Goal: Check status

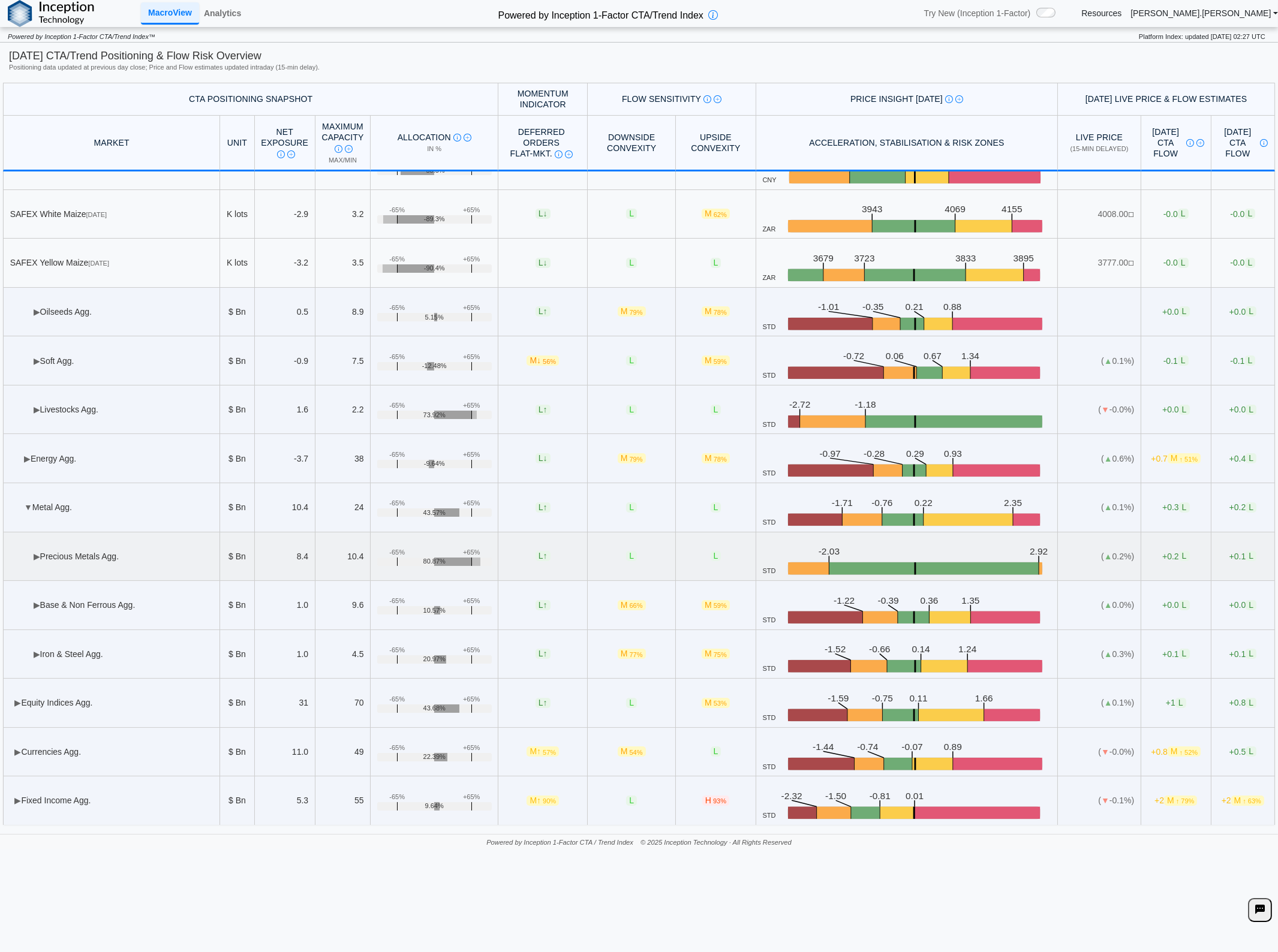
scroll to position [472, 0]
click at [106, 364] on td "▶ Soft Agg." at bounding box center [111, 361] width 217 height 50
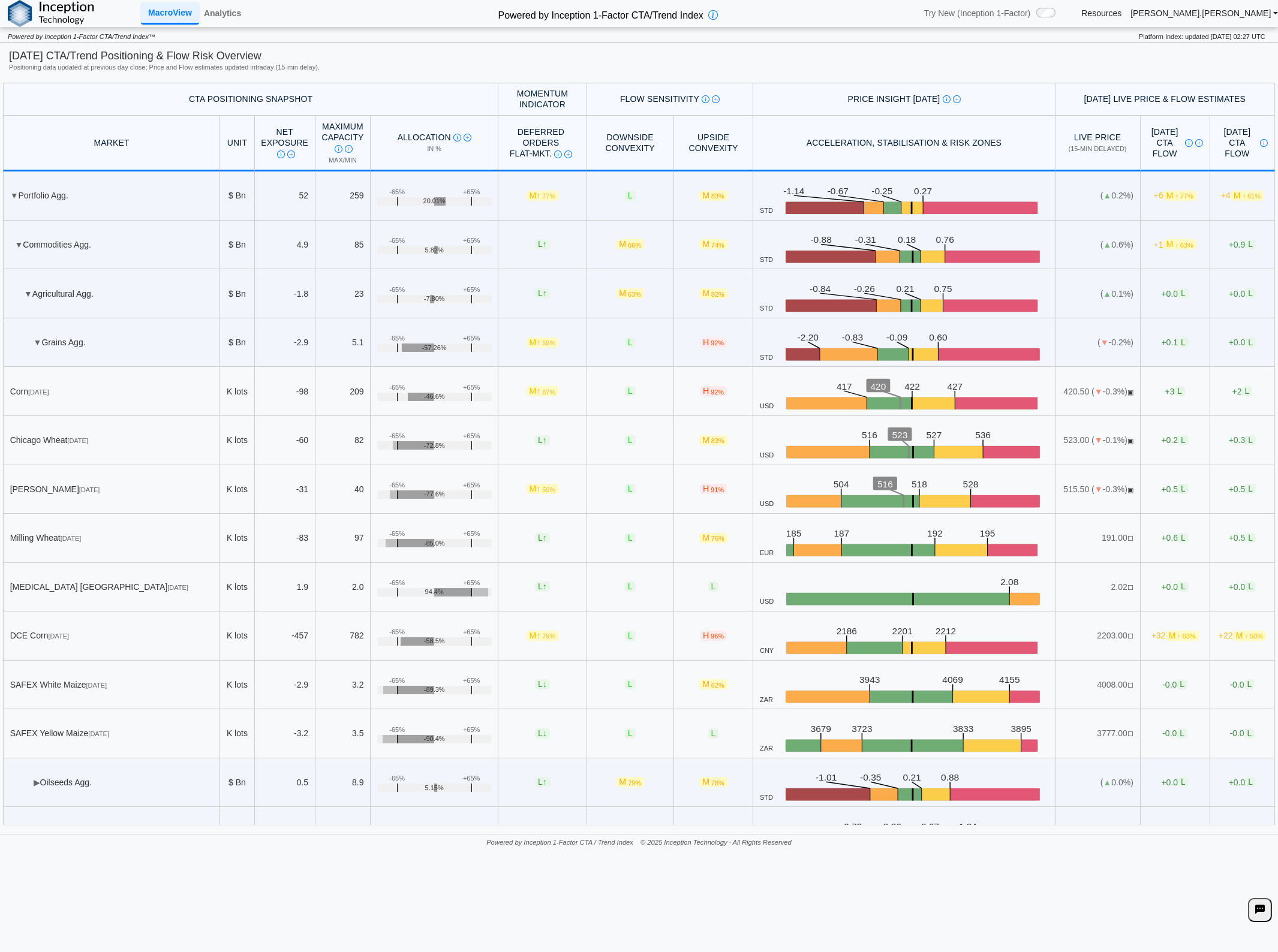
scroll to position [471, 0]
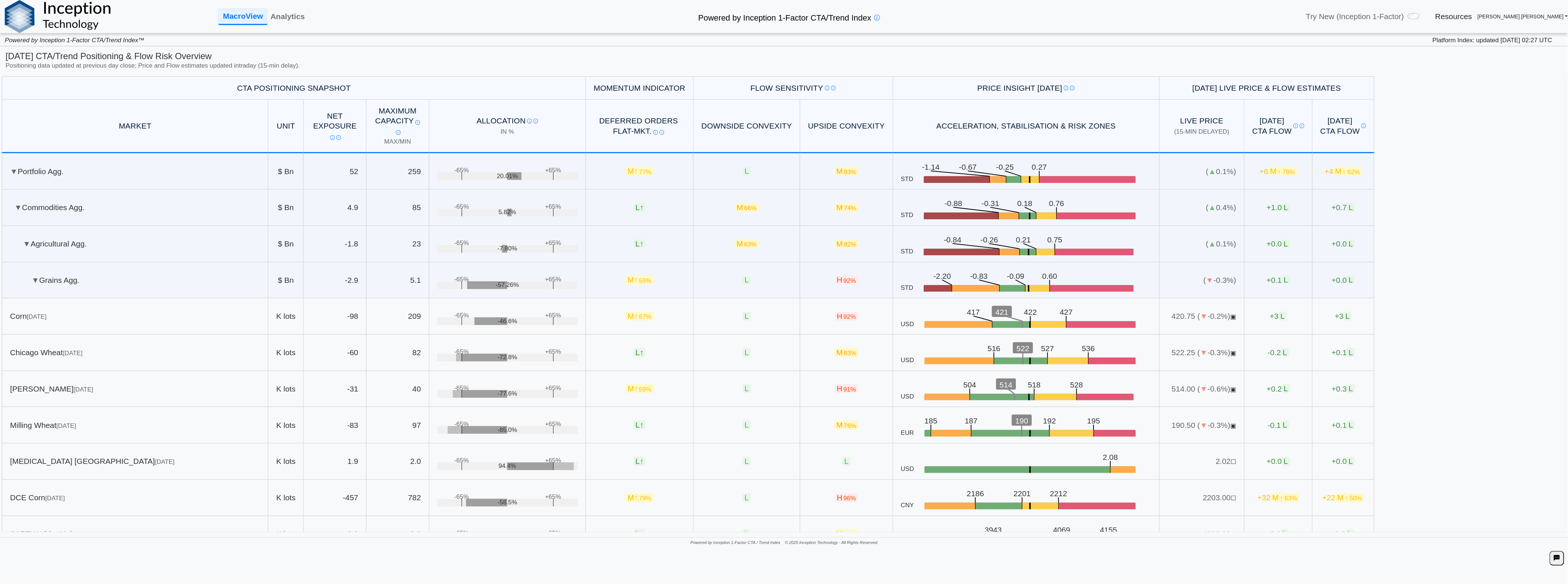
scroll to position [310, 0]
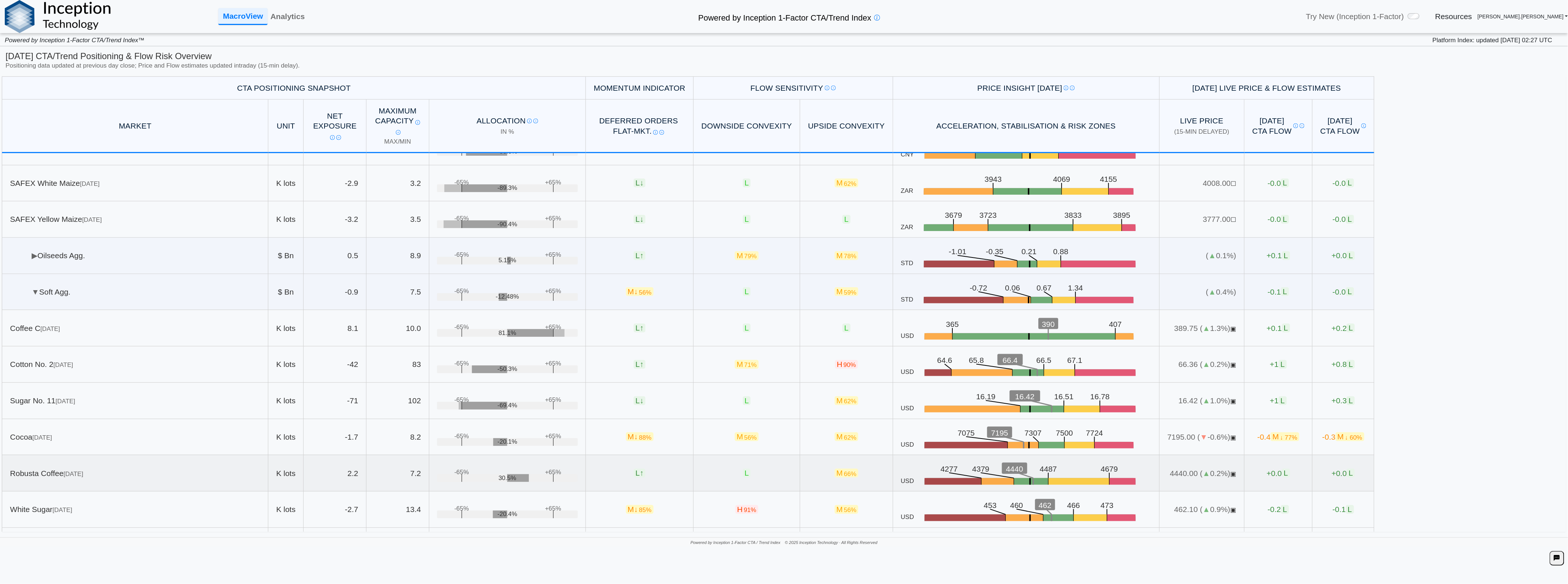
scroll to position [555, 0]
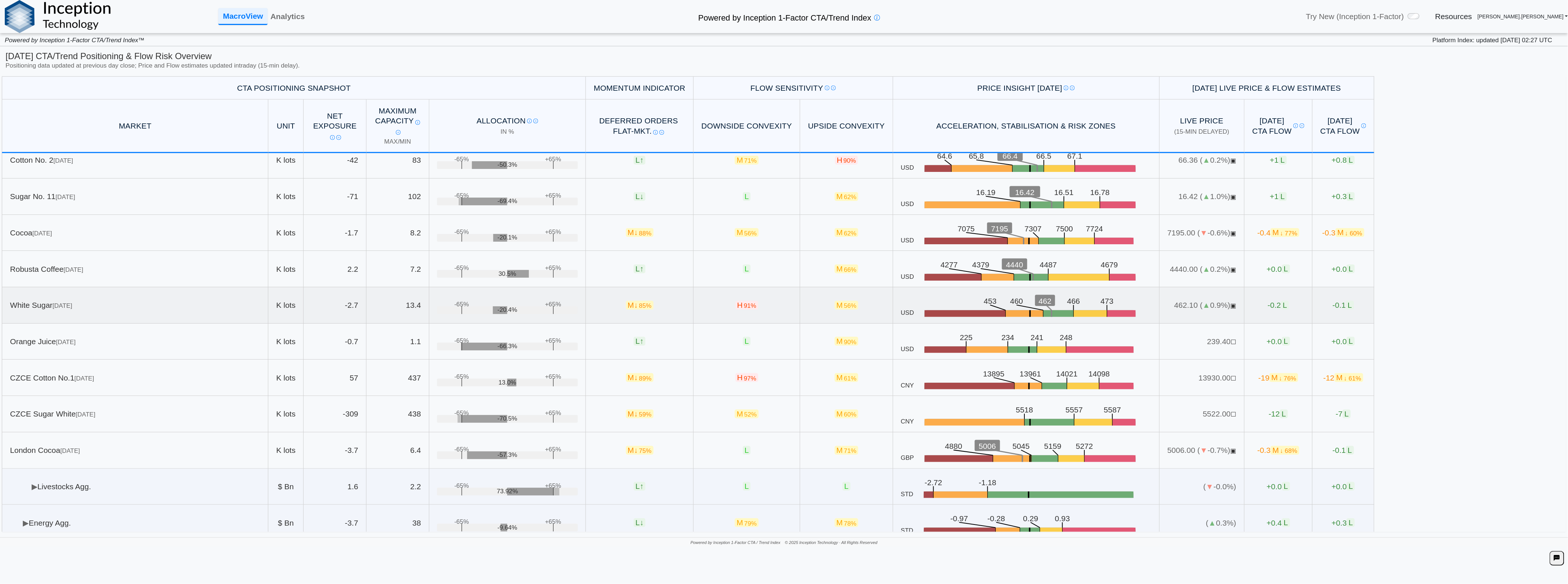
click at [186, 313] on td "White Sugar Dec 25" at bounding box center [135, 305] width 267 height 36
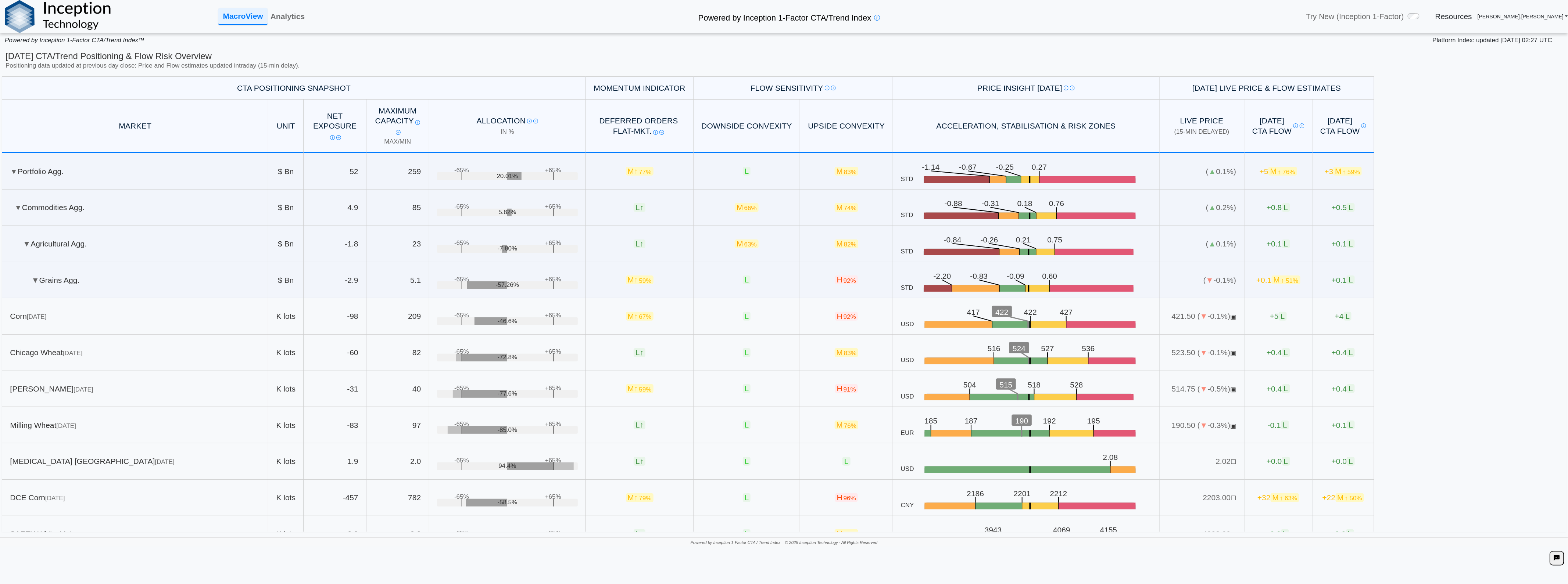
scroll to position [0, 0]
